Goal: Task Accomplishment & Management: Manage account settings

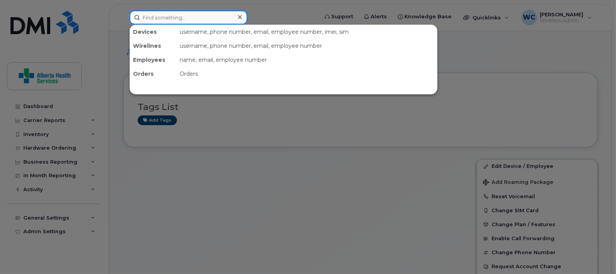
click at [200, 23] on input at bounding box center [188, 17] width 118 height 14
paste input "5875912912"
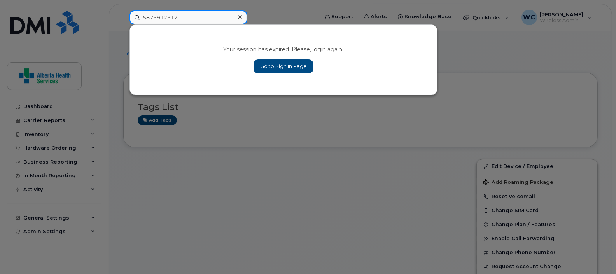
type input "5875912912"
click at [261, 64] on link "Go to Sign In Page" at bounding box center [283, 66] width 60 height 14
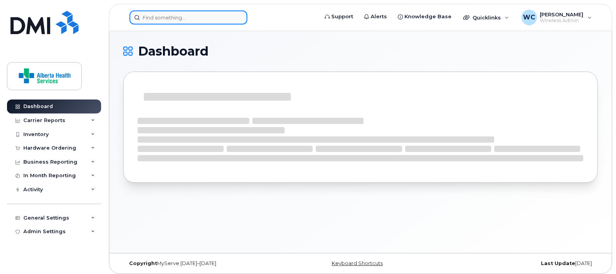
drag, startPoint x: 0, startPoint y: 0, endPoint x: 190, endPoint y: 21, distance: 191.6
click at [190, 21] on input at bounding box center [188, 17] width 118 height 14
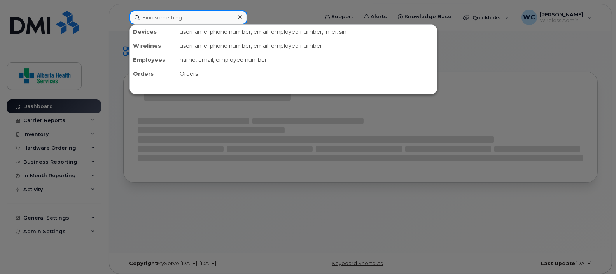
paste input "5875912912"
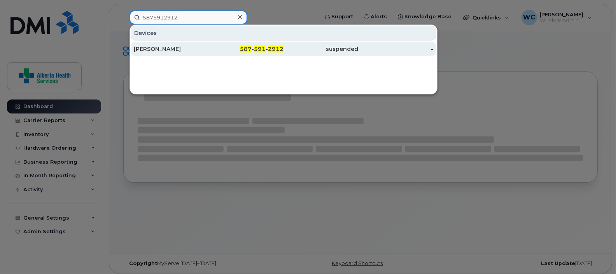
type input "5875912912"
click div "[PERSON_NAME]"
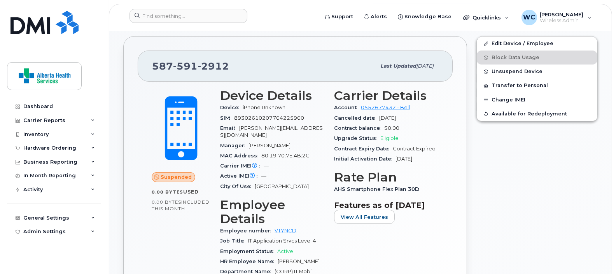
scroll to position [194, 0]
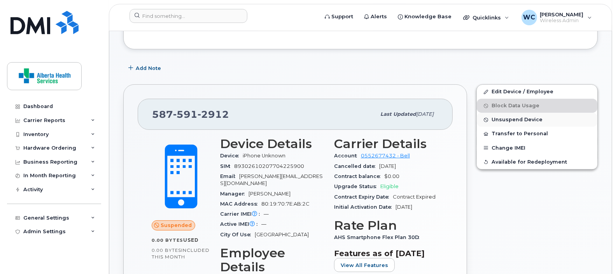
click at [526, 121] on span "Unsuspend Device" at bounding box center [516, 120] width 51 height 6
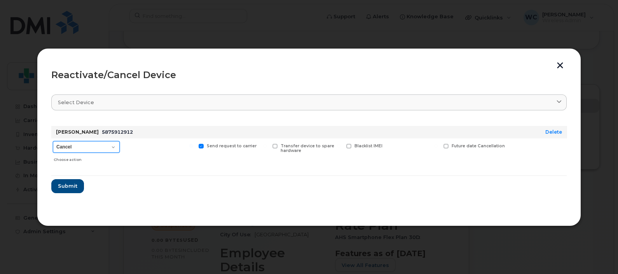
click at [109, 148] on select "Cancel Suspend - Extend Suspension Reactivate" at bounding box center [86, 147] width 67 height 12
select select "[object Object]"
click at [53, 141] on select "Cancel Suspend - Extend Suspension Reactivate" at bounding box center [86, 147] width 67 height 12
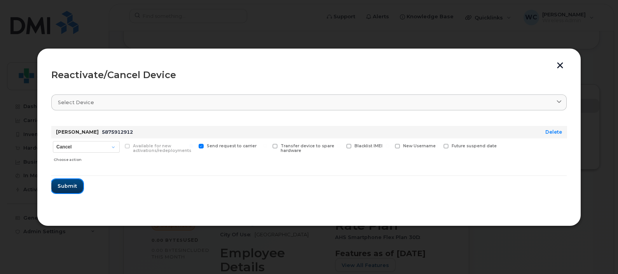
click at [69, 183] on span "Submit" at bounding box center [67, 185] width 19 height 7
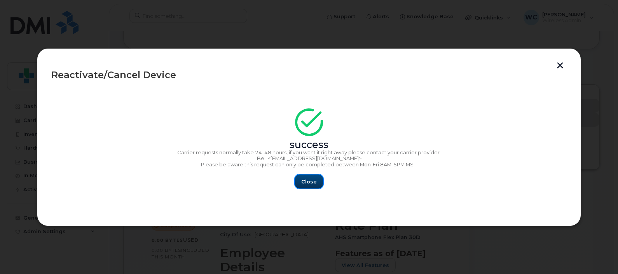
click at [313, 181] on span "Close" at bounding box center [309, 181] width 16 height 7
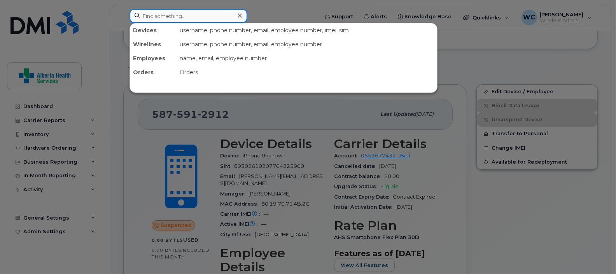
click at [208, 10] on input at bounding box center [188, 16] width 118 height 14
paste input "5875903810"
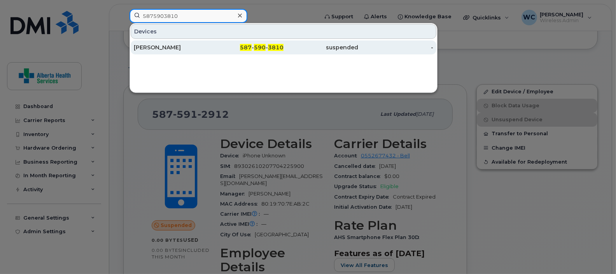
type input "5875903810"
click at [197, 45] on div "[PERSON_NAME]" at bounding box center [171, 48] width 75 height 8
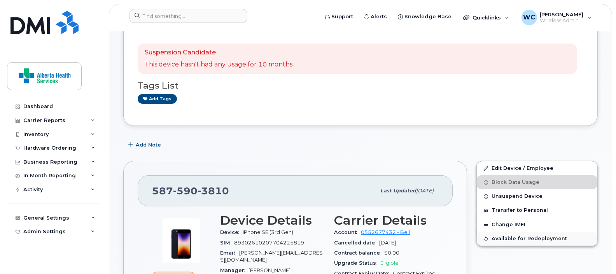
scroll to position [194, 0]
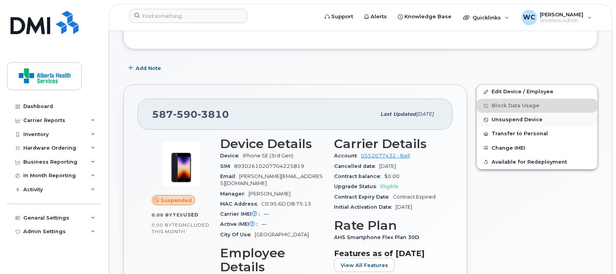
click at [531, 120] on span "Unsuspend Device" at bounding box center [516, 120] width 51 height 6
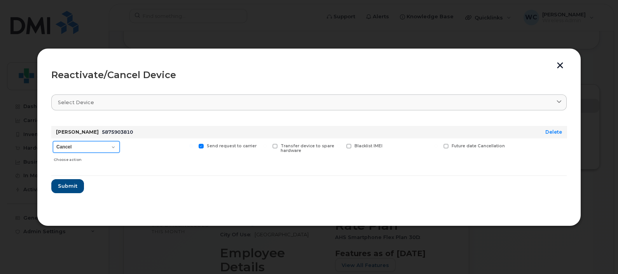
click at [86, 147] on select "Cancel Suspend - Extend Suspension Reactivate" at bounding box center [86, 147] width 67 height 12
select select "[object Object]"
click at [53, 141] on select "Cancel Suspend - Extend Suspension Reactivate" at bounding box center [86, 147] width 67 height 12
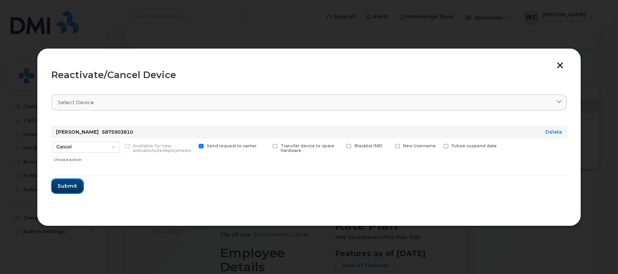
click at [59, 190] on button "Submit" at bounding box center [67, 186] width 32 height 14
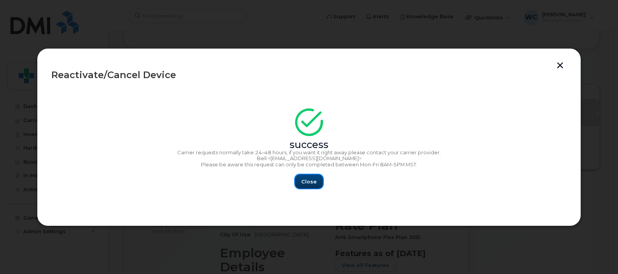
click at [309, 184] on span "Close" at bounding box center [309, 181] width 16 height 7
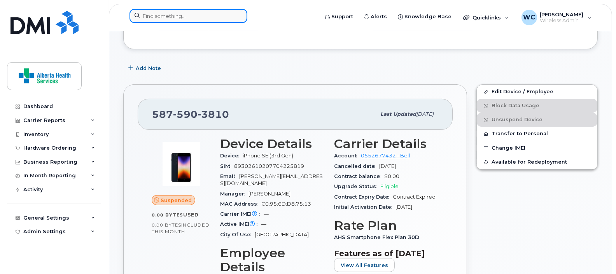
click at [196, 17] on input at bounding box center [188, 16] width 118 height 14
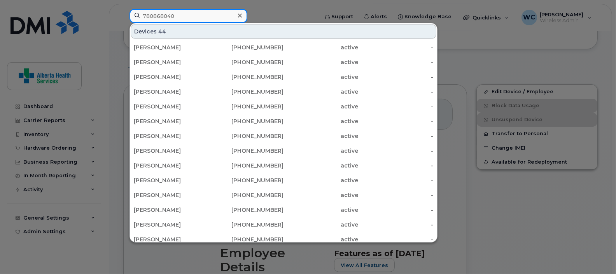
type input "7808680402"
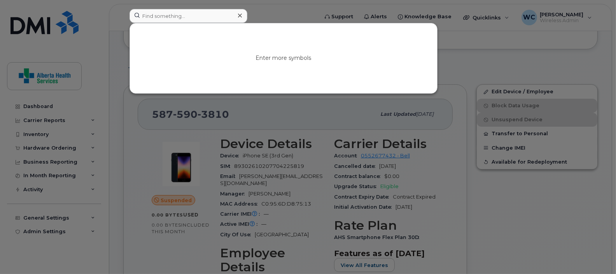
click at [211, 45] on div "Enter more symbols" at bounding box center [283, 58] width 307 height 70
click at [194, 16] on input at bounding box center [188, 16] width 118 height 14
paste input "7808680402"
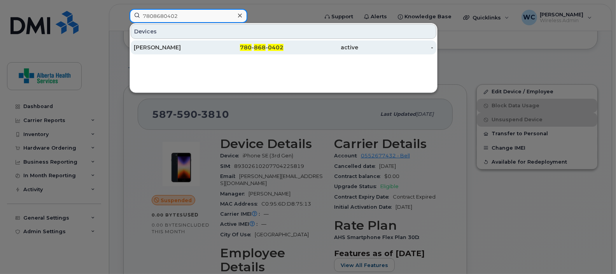
type input "7808680402"
click at [228, 46] on div "780 - 868 - 0402" at bounding box center [246, 48] width 75 height 8
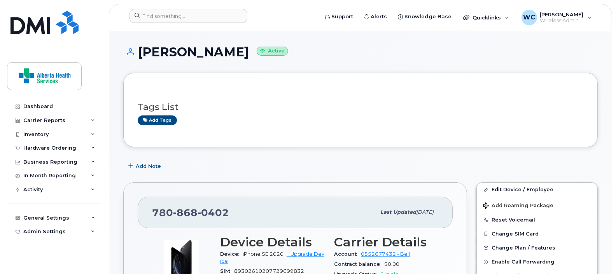
drag, startPoint x: 258, startPoint y: 53, endPoint x: 140, endPoint y: 52, distance: 118.2
click at [140, 52] on h1 "Christopher Babin Active" at bounding box center [360, 52] width 474 height 14
copy h1 "Christopher Babin"
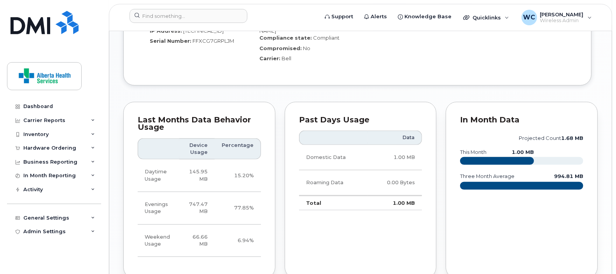
scroll to position [437, 0]
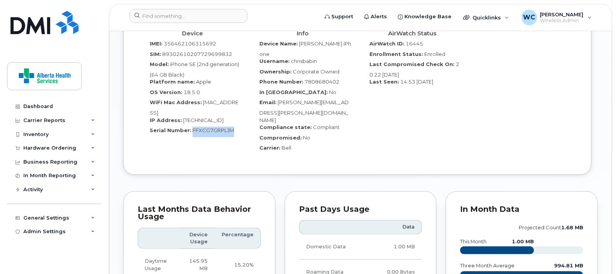
drag, startPoint x: 233, startPoint y: 135, endPoint x: 191, endPoint y: 136, distance: 42.4
click at [191, 136] on div "Serial Number: FFXCG7GRPLJM" at bounding box center [192, 132] width 98 height 10
copy span "FFXCG7GRPLJM"
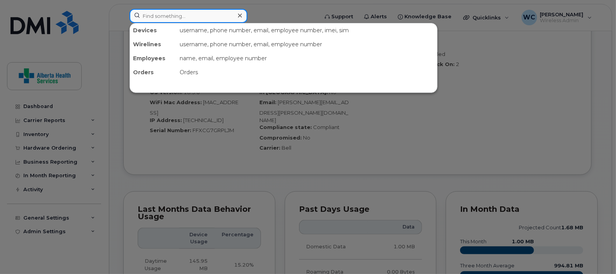
click at [215, 18] on input at bounding box center [188, 16] width 118 height 14
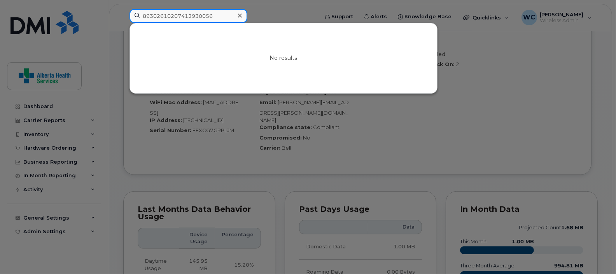
type input "89302610207412930056"
click at [240, 16] on icon at bounding box center [240, 16] width 4 height 4
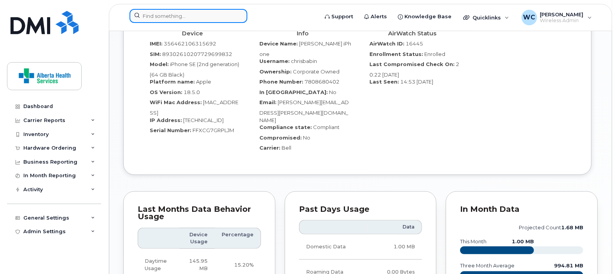
click at [189, 18] on input at bounding box center [188, 16] width 118 height 14
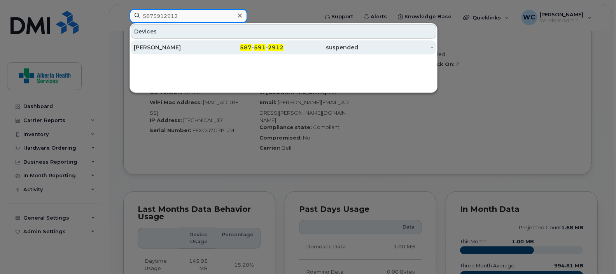
type input "5875912912"
click at [215, 48] on div "587 - 591 - 2912" at bounding box center [246, 48] width 75 height 8
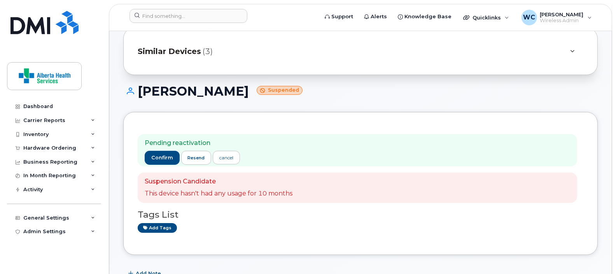
scroll to position [146, 0]
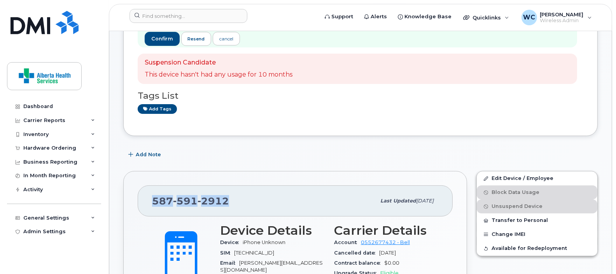
drag, startPoint x: 238, startPoint y: 208, endPoint x: 148, endPoint y: 204, distance: 89.9
click at [148, 204] on div "[PHONE_NUMBER] Last updated [DATE]" at bounding box center [295, 200] width 315 height 31
copy span "[PHONE_NUMBER]"
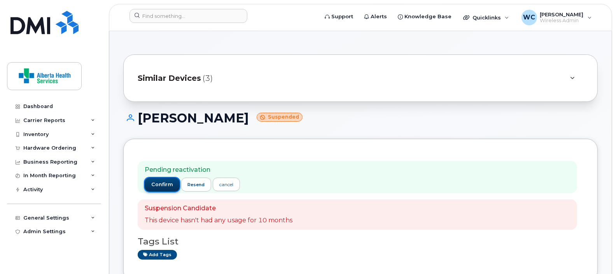
click at [163, 184] on span "confirm" at bounding box center [162, 184] width 22 height 7
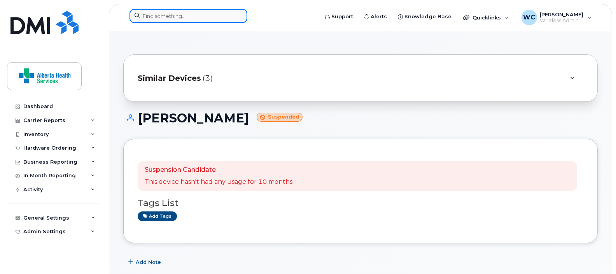
click at [161, 9] on input at bounding box center [188, 16] width 118 height 14
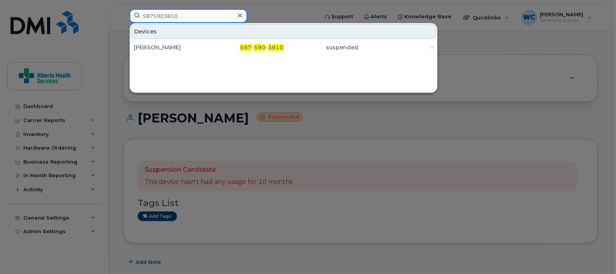
type input "5875903810"
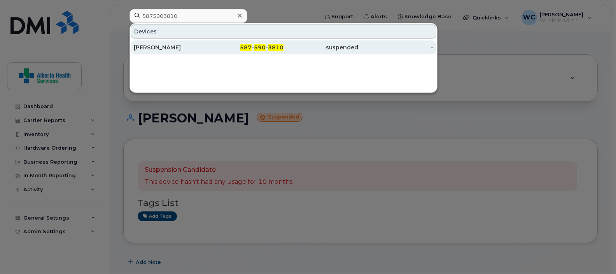
click at [182, 49] on div "[PERSON_NAME]" at bounding box center [171, 48] width 75 height 8
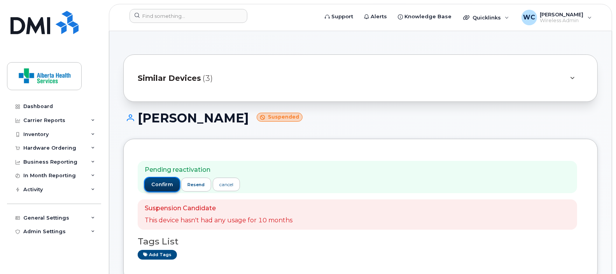
click at [158, 184] on span "confirm" at bounding box center [162, 184] width 22 height 7
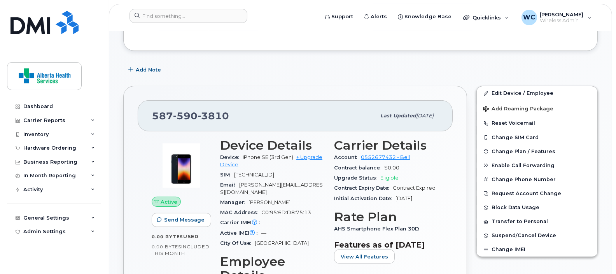
scroll to position [146, 0]
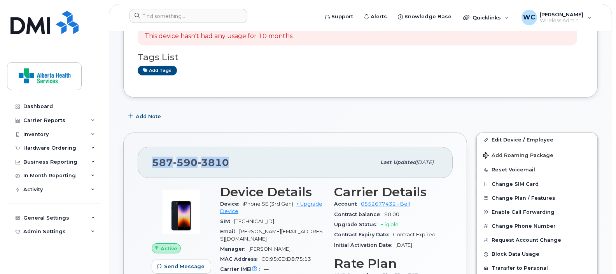
drag, startPoint x: 239, startPoint y: 161, endPoint x: 147, endPoint y: 164, distance: 92.2
click at [147, 164] on div "[PHONE_NUMBER] Last updated [DATE]" at bounding box center [295, 162] width 315 height 31
copy span "[PHONE_NUMBER]"
click at [515, 183] on button "Change SIM Card" at bounding box center [537, 184] width 121 height 14
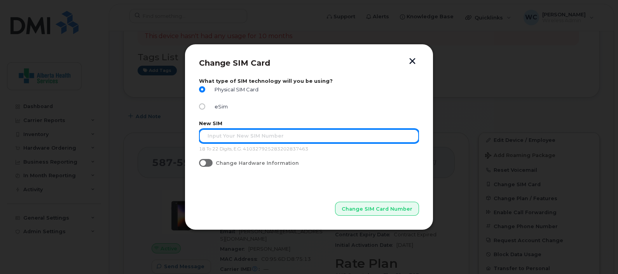
click at [307, 135] on input "text" at bounding box center [309, 136] width 220 height 14
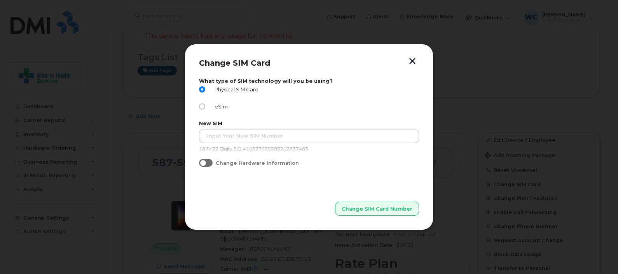
click at [414, 56] on div "Change SIM Card What type of SIM technology will you be using? Physical SIM Car…" at bounding box center [309, 137] width 249 height 187
drag, startPoint x: 414, startPoint y: 58, endPoint x: 412, endPoint y: 62, distance: 4.5
click at [414, 58] on button "button" at bounding box center [413, 62] width 12 height 8
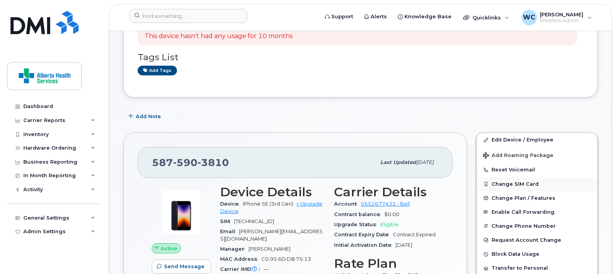
click at [520, 184] on button "Change SIM Card" at bounding box center [537, 184] width 121 height 14
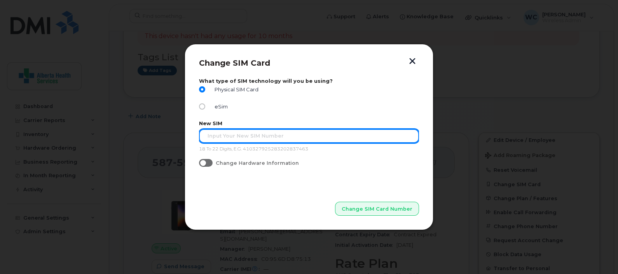
click at [363, 136] on input "text" at bounding box center [309, 136] width 220 height 14
type input "89302610207729472875"
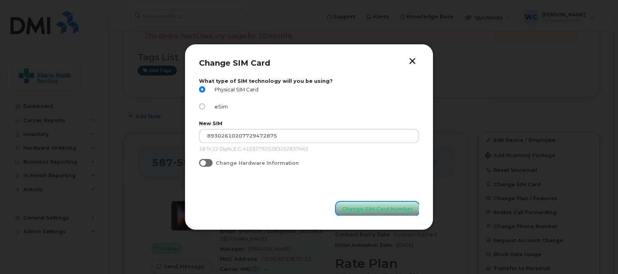
click at [379, 204] on button "Change SIM Card Number" at bounding box center [377, 209] width 83 height 14
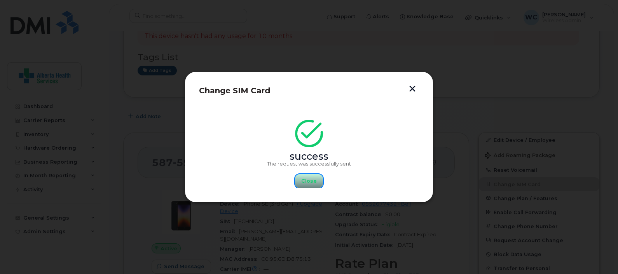
click at [309, 180] on span "Close" at bounding box center [309, 180] width 16 height 7
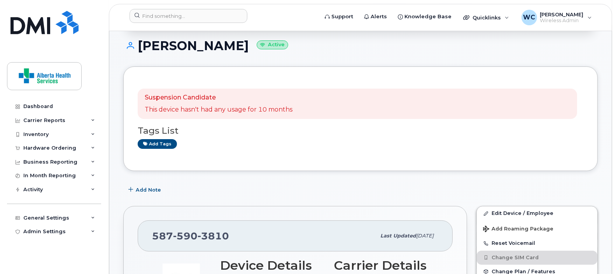
scroll to position [0, 0]
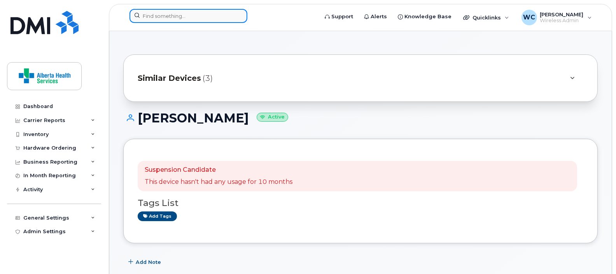
click at [208, 17] on input at bounding box center [188, 16] width 118 height 14
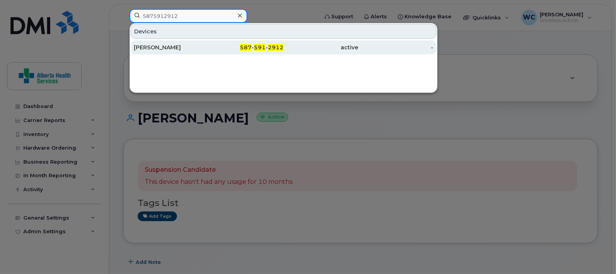
type input "5875912912"
click at [251, 44] on span "587" at bounding box center [246, 47] width 12 height 7
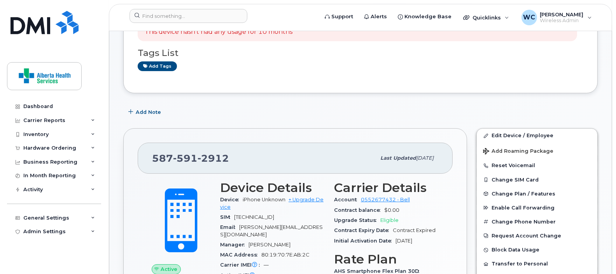
scroll to position [194, 0]
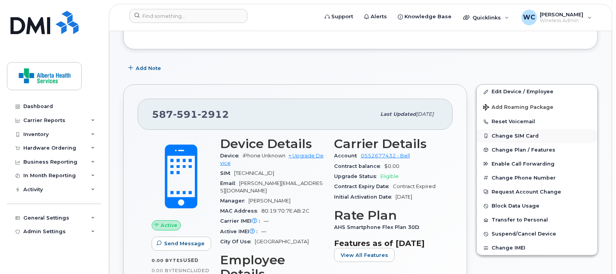
click at [519, 136] on button "Change SIM Card" at bounding box center [537, 136] width 121 height 14
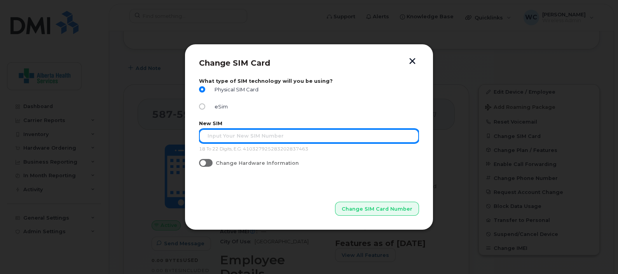
click at [245, 135] on input "text" at bounding box center [309, 136] width 220 height 14
type input "89302610207729472883"
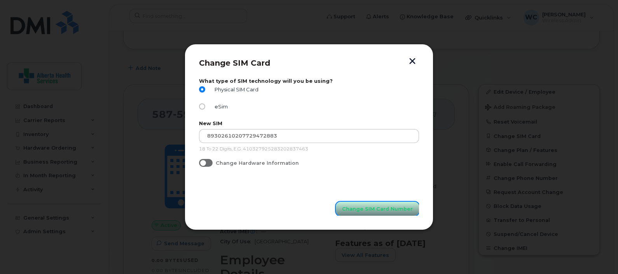
click at [384, 206] on span "Change SIM Card Number" at bounding box center [377, 208] width 71 height 7
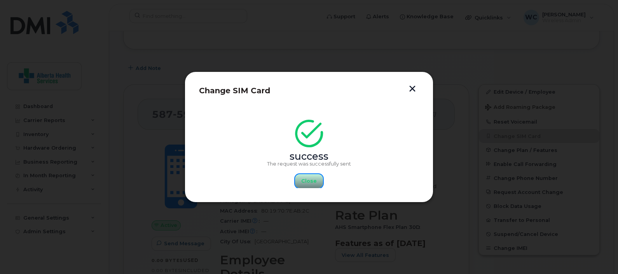
click at [313, 181] on span "Close" at bounding box center [309, 180] width 16 height 7
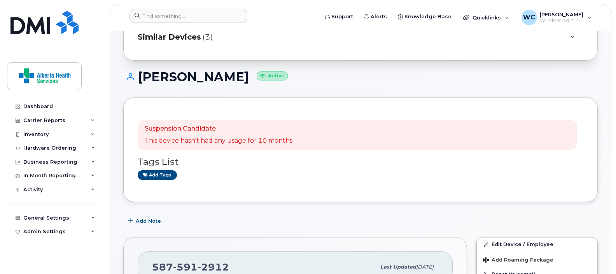
scroll to position [0, 0]
